Goal: Find specific page/section: Find specific page/section

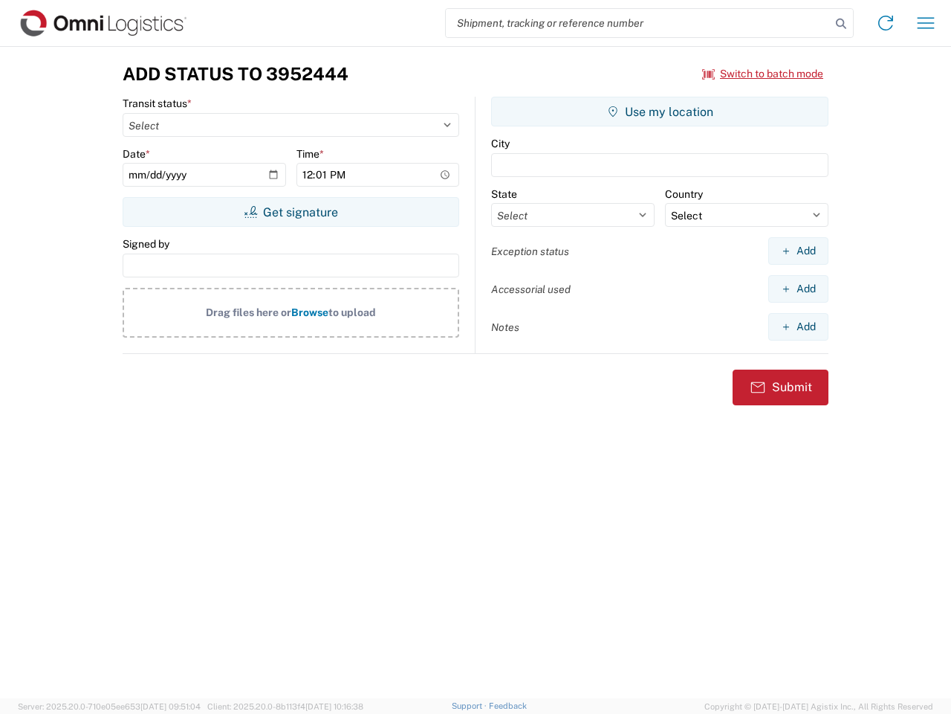
click at [639, 23] on input "search" at bounding box center [638, 23] width 385 height 28
click at [841, 24] on icon at bounding box center [841, 23] width 21 height 21
click at [886, 23] on icon at bounding box center [886, 23] width 24 height 24
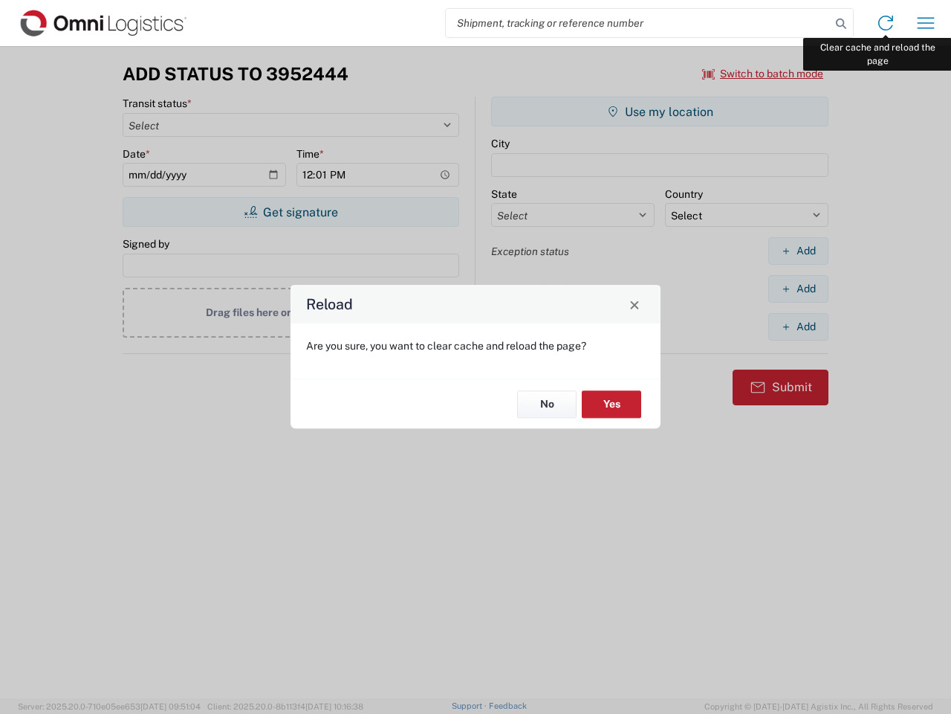
click at [926, 23] on div "Reload Are you sure, you want to clear cache and reload the page? No Yes" at bounding box center [475, 357] width 951 height 714
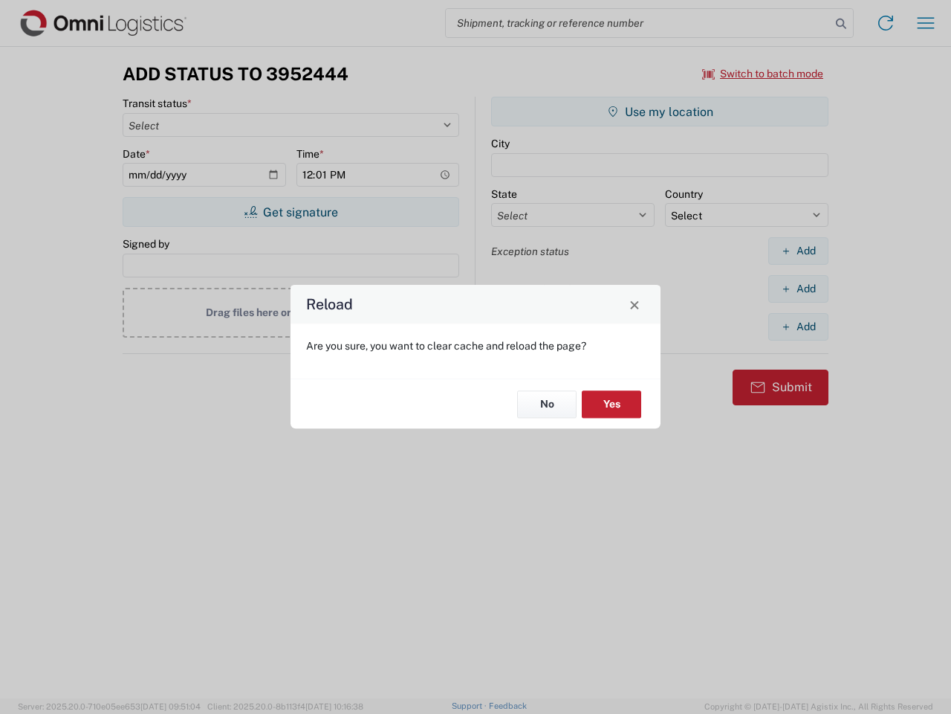
click at [763, 74] on div "Reload Are you sure, you want to clear cache and reload the page? No Yes" at bounding box center [475, 357] width 951 height 714
click at [291, 212] on div "Reload Are you sure, you want to clear cache and reload the page? No Yes" at bounding box center [475, 357] width 951 height 714
click at [660, 111] on div "Reload Are you sure, you want to clear cache and reload the page? No Yes" at bounding box center [475, 357] width 951 height 714
click at [798, 250] on div "Reload Are you sure, you want to clear cache and reload the page? No Yes" at bounding box center [475, 357] width 951 height 714
click at [798, 288] on div "Reload Are you sure, you want to clear cache and reload the page? No Yes" at bounding box center [475, 357] width 951 height 714
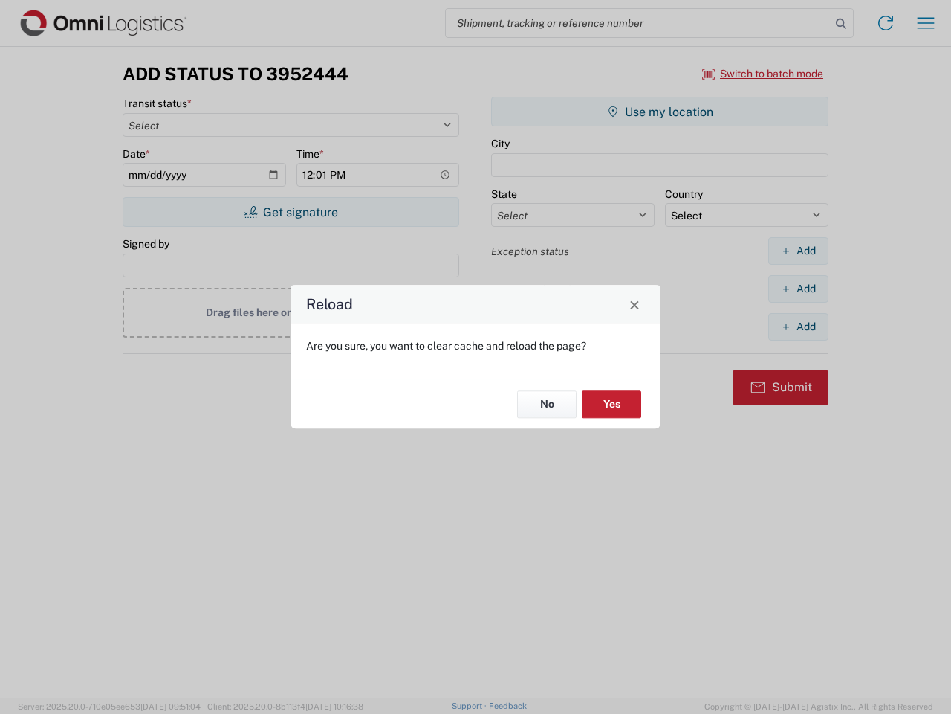
click at [798, 326] on div "Reload Are you sure, you want to clear cache and reload the page? No Yes" at bounding box center [475, 357] width 951 height 714
